Goal: Task Accomplishment & Management: Manage account settings

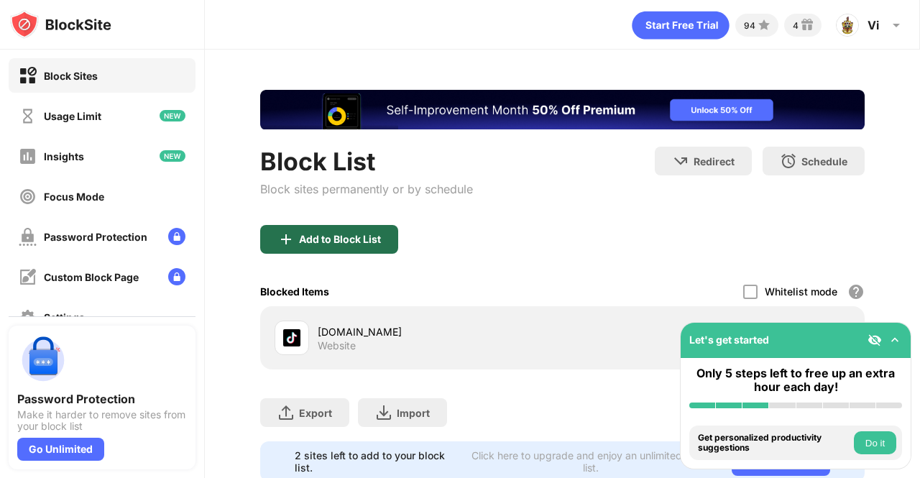
click at [361, 239] on div "Add to Block List" at bounding box center [340, 239] width 82 height 11
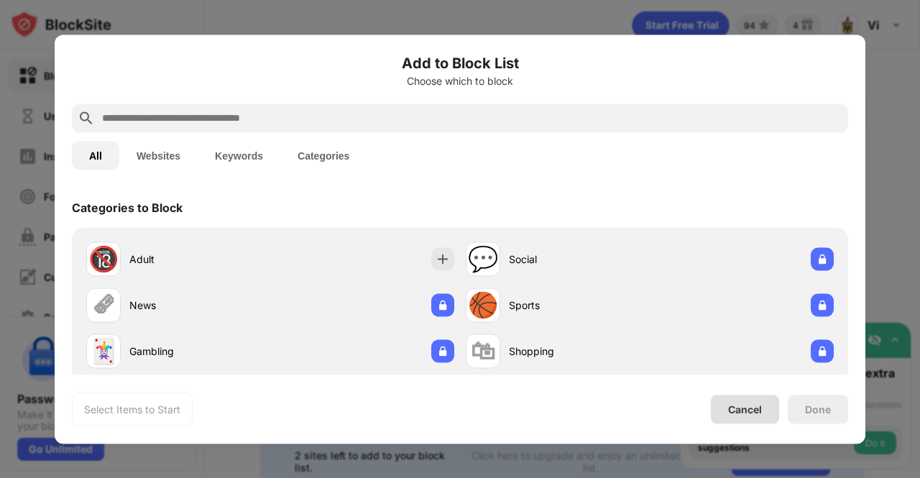
click at [759, 410] on div "Cancel" at bounding box center [745, 409] width 34 height 12
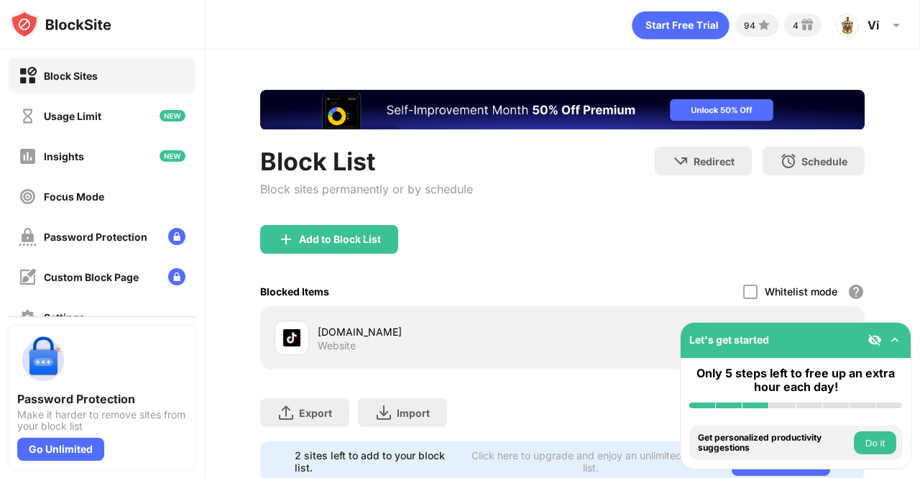
scroll to position [53, 0]
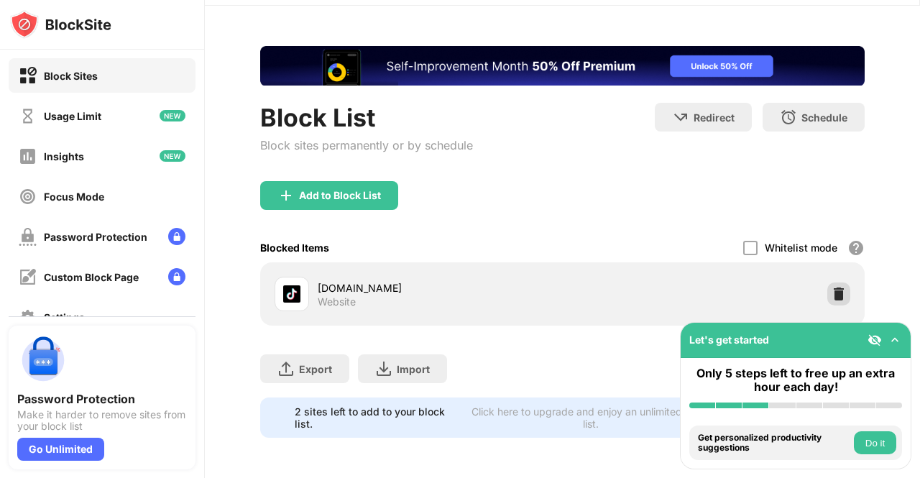
click at [827, 294] on div at bounding box center [838, 293] width 23 height 23
